Goal: Task Accomplishment & Management: Manage account settings

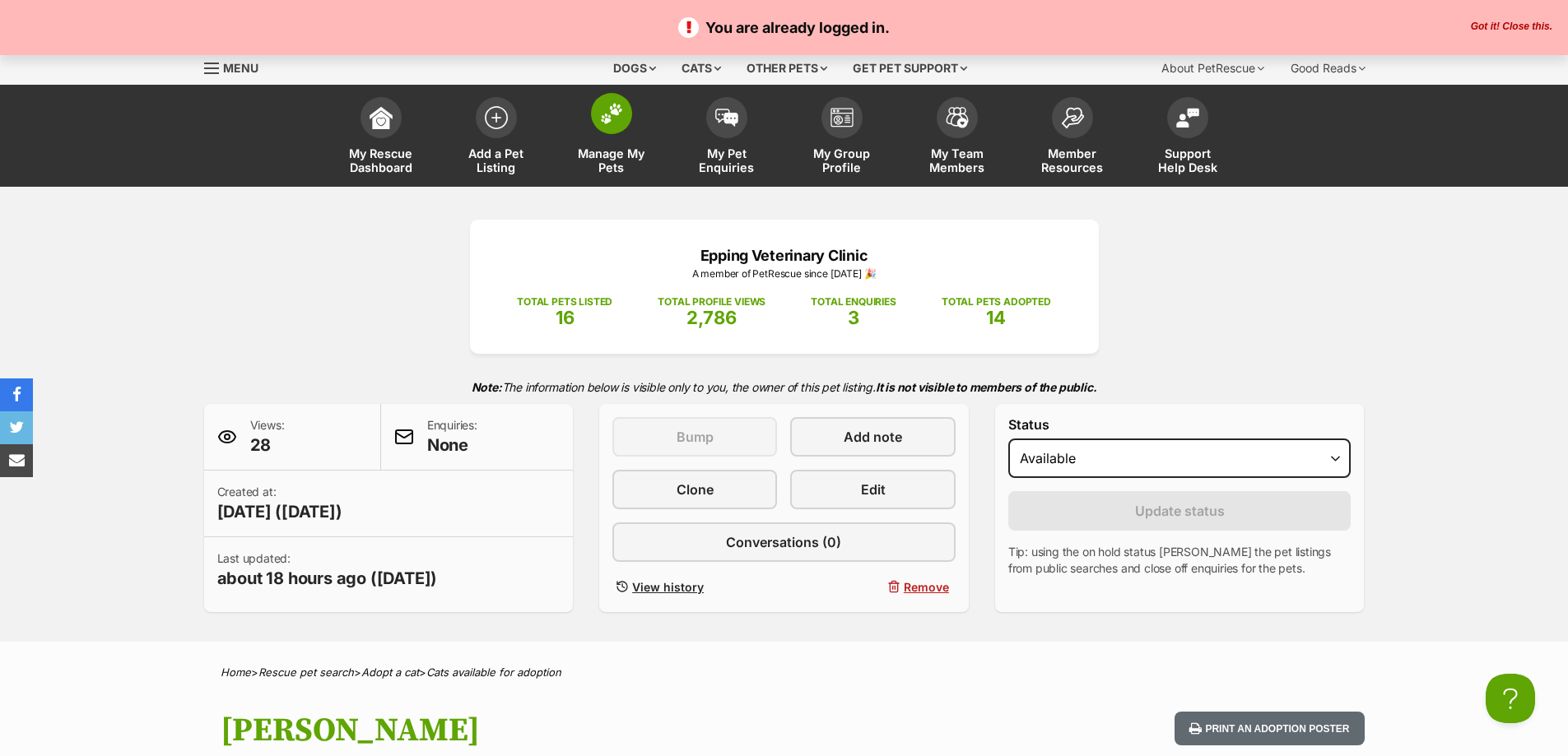
click at [626, 103] on span at bounding box center [611, 113] width 41 height 41
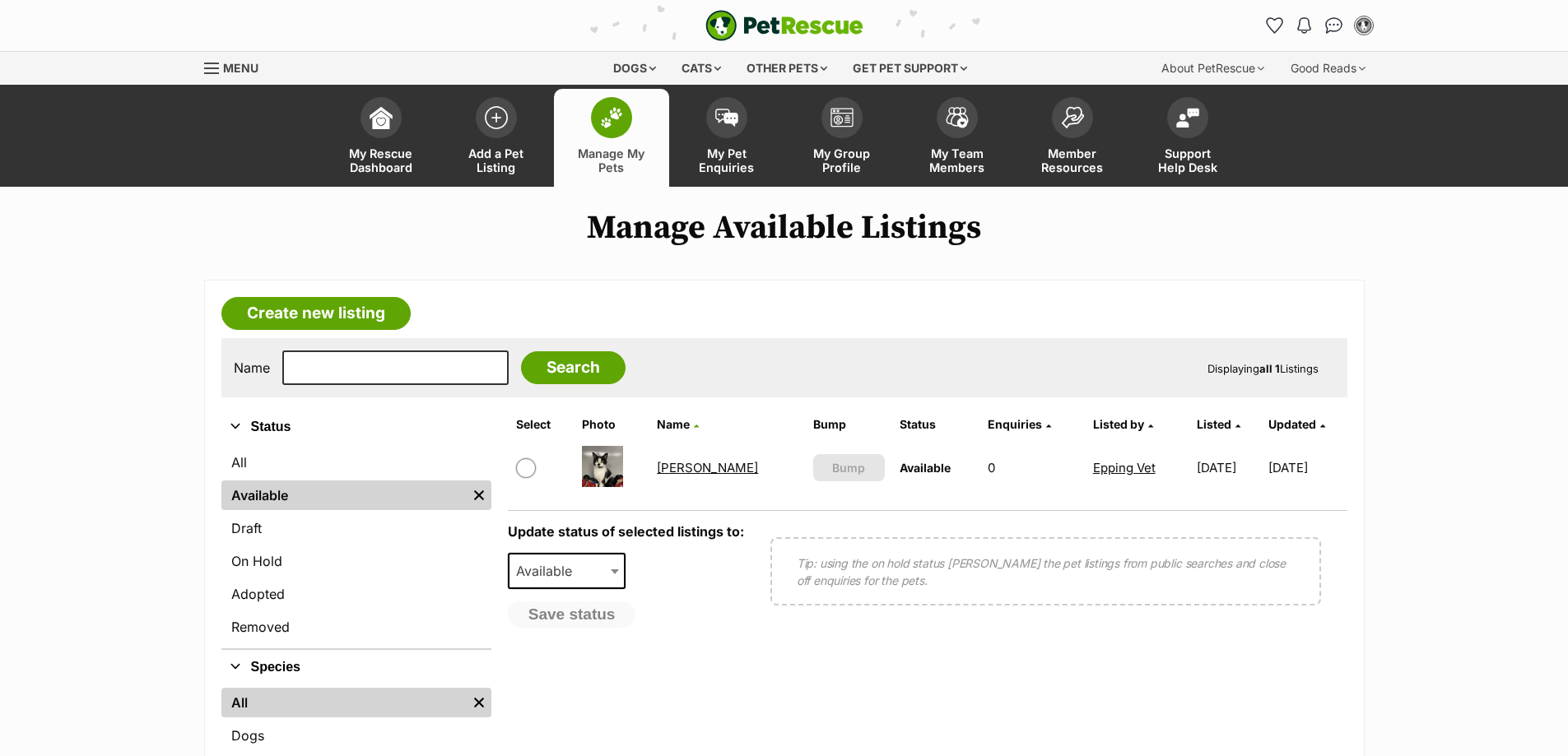
click at [680, 476] on link "[PERSON_NAME]" at bounding box center [707, 467] width 101 height 16
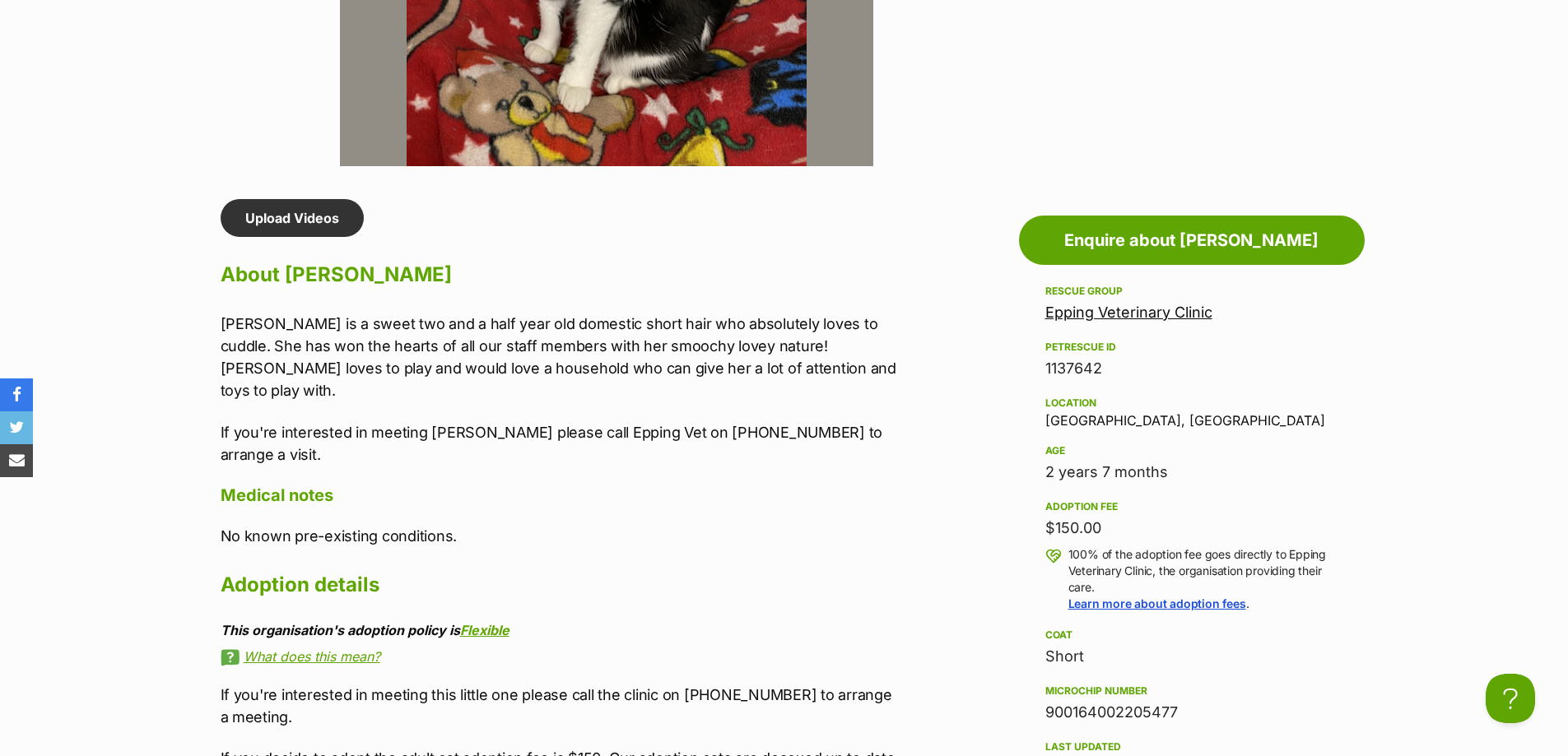
scroll to position [1481, 0]
